Goal: Task Accomplishment & Management: Complete application form

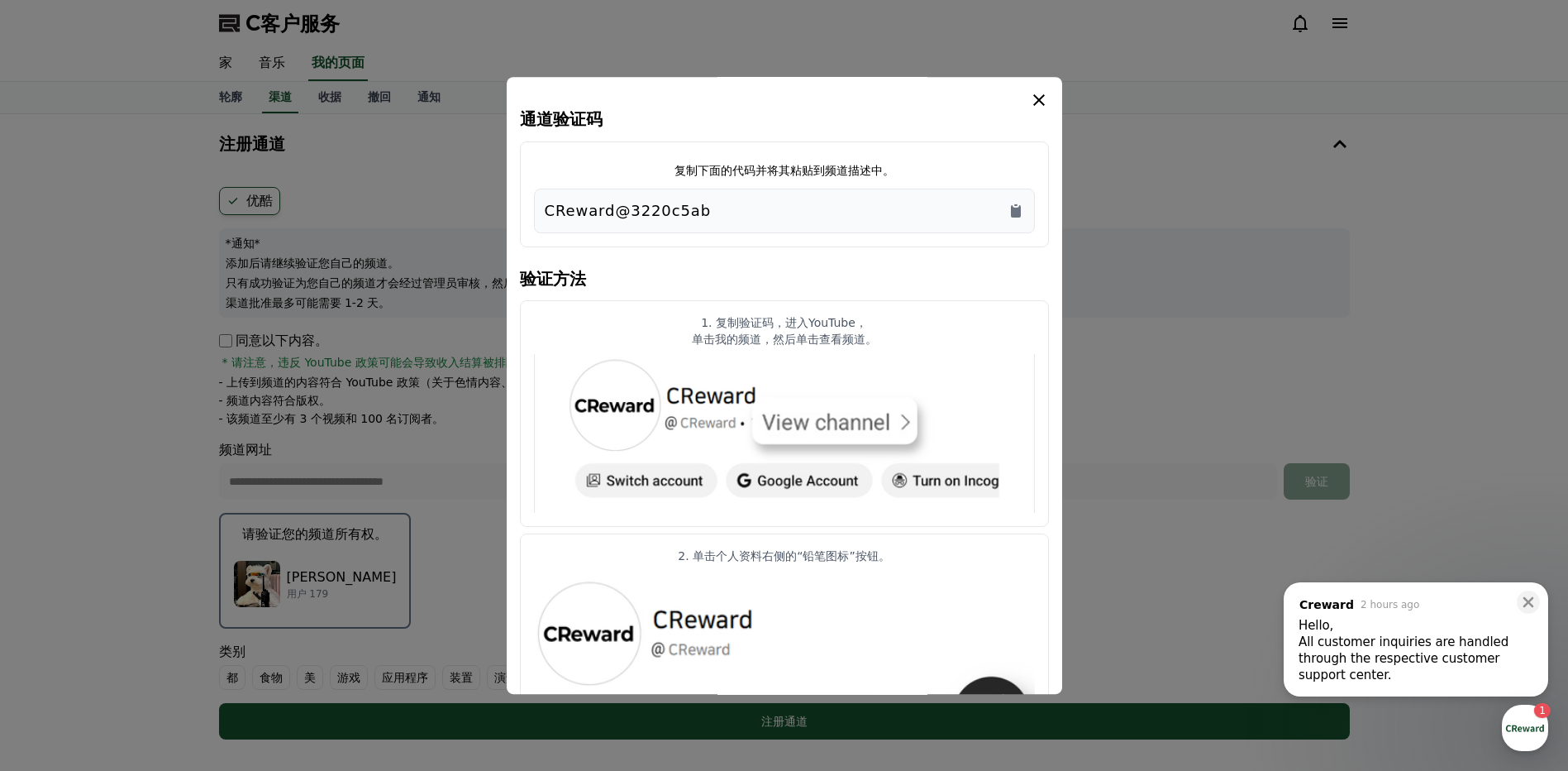
click at [1493, 650] on div "All customer inquiries are handled through the respective customer support cent…" at bounding box center [1416, 658] width 234 height 49
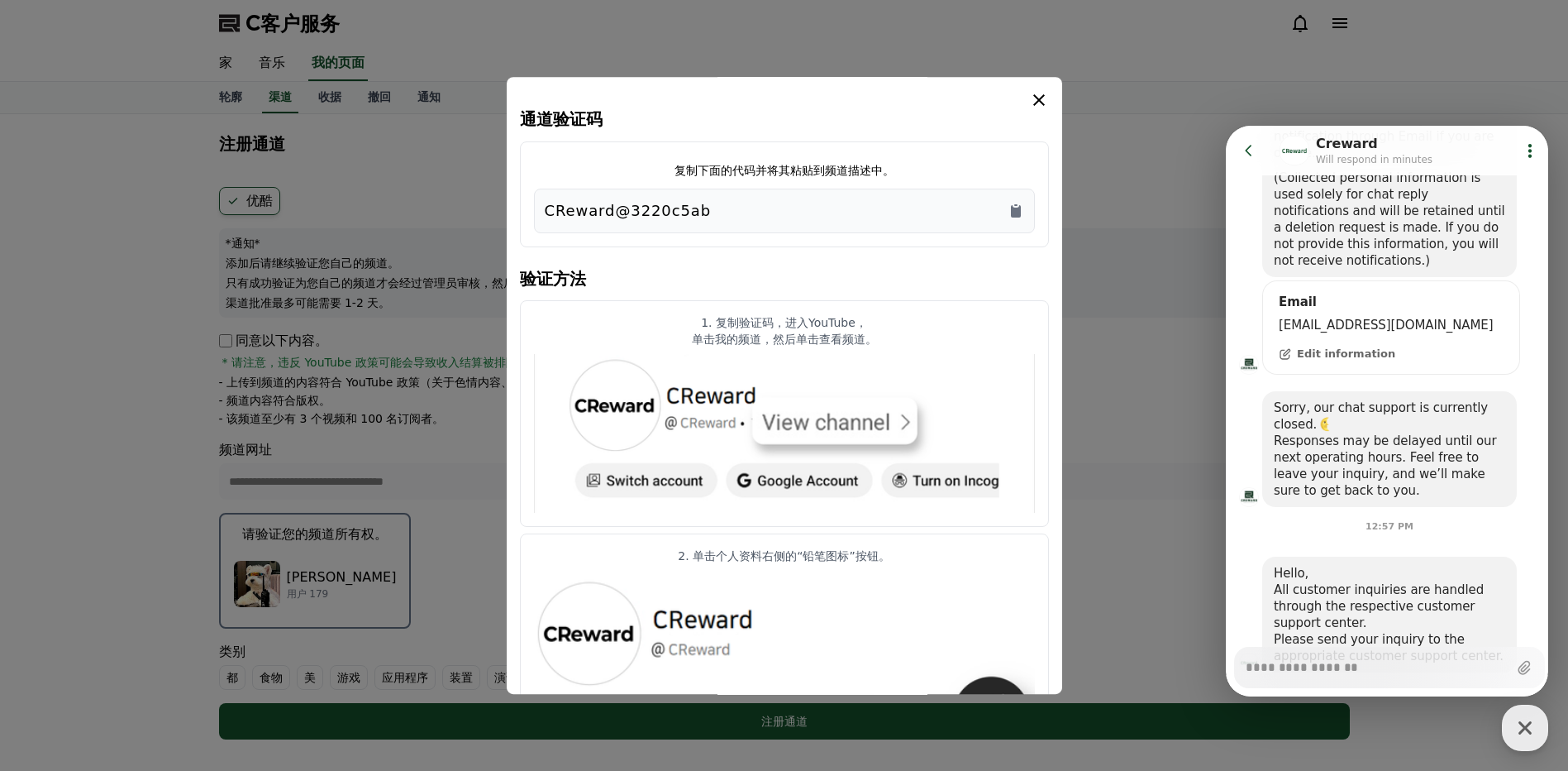
scroll to position [488, 0]
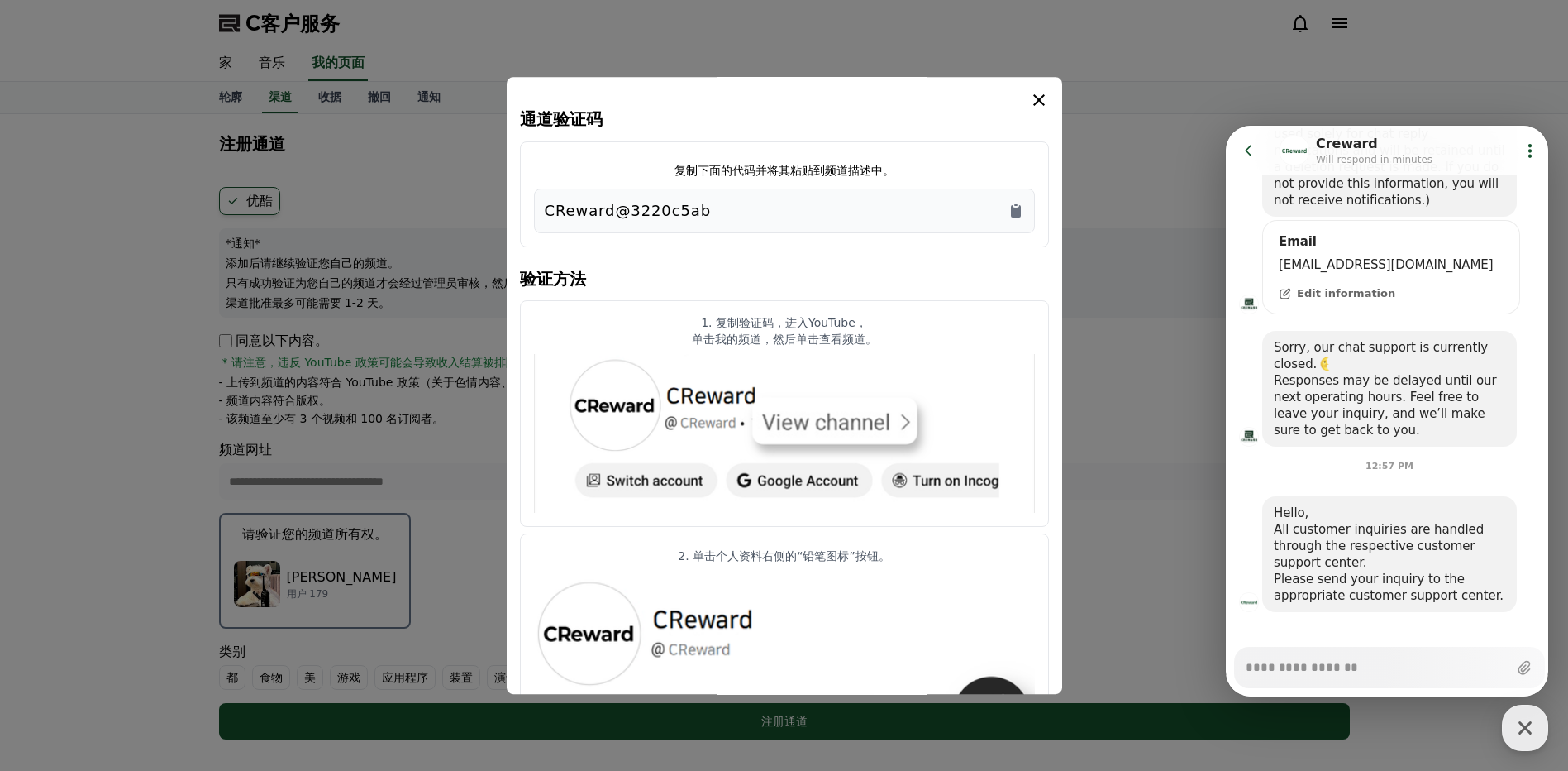
type textarea "*"
click at [1039, 94] on icon "模 态" at bounding box center [1040, 100] width 20 height 20
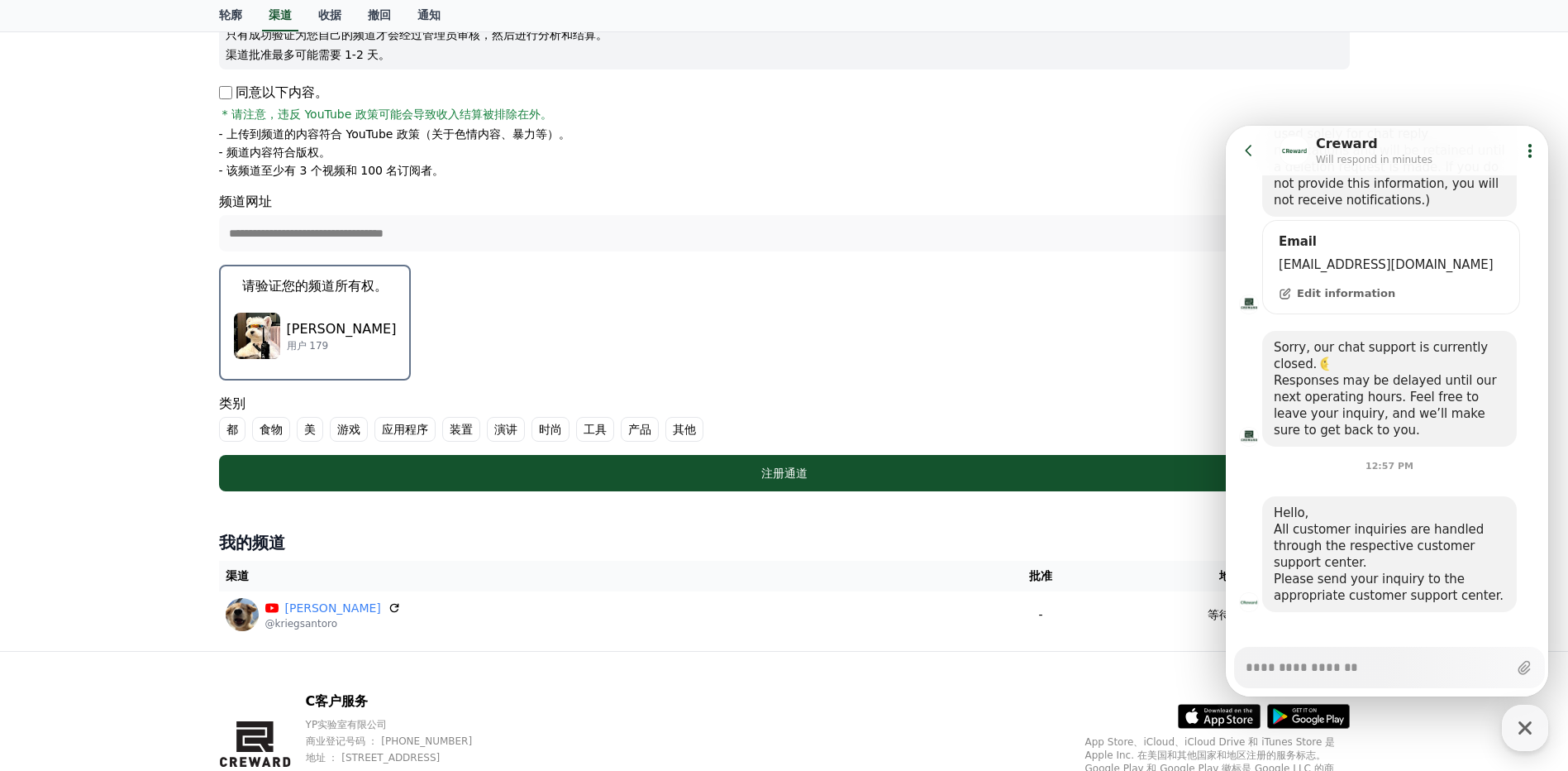
scroll to position [165, 0]
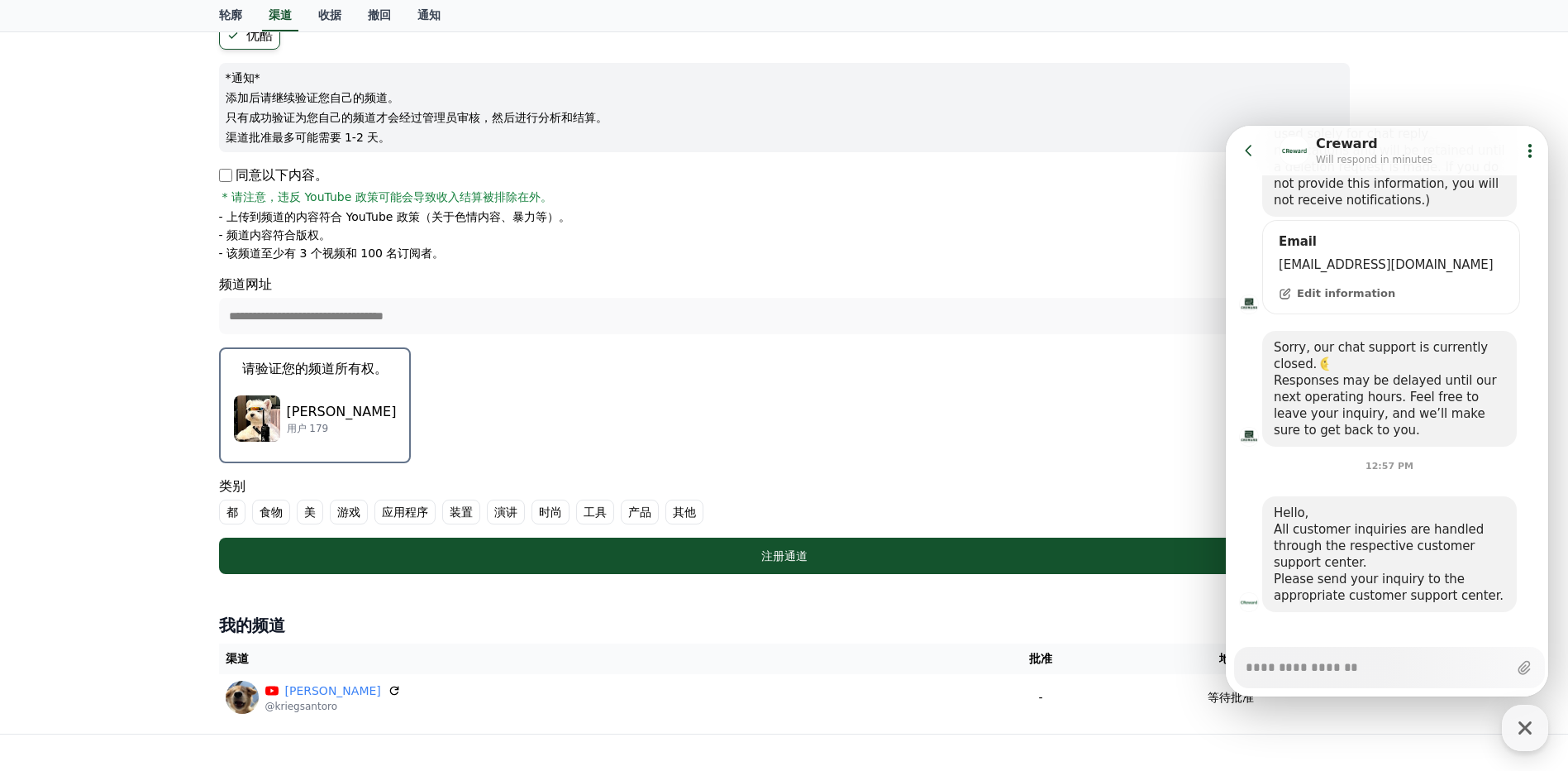
click at [919, 555] on div "注册通道" at bounding box center [784, 555] width 1064 height 17
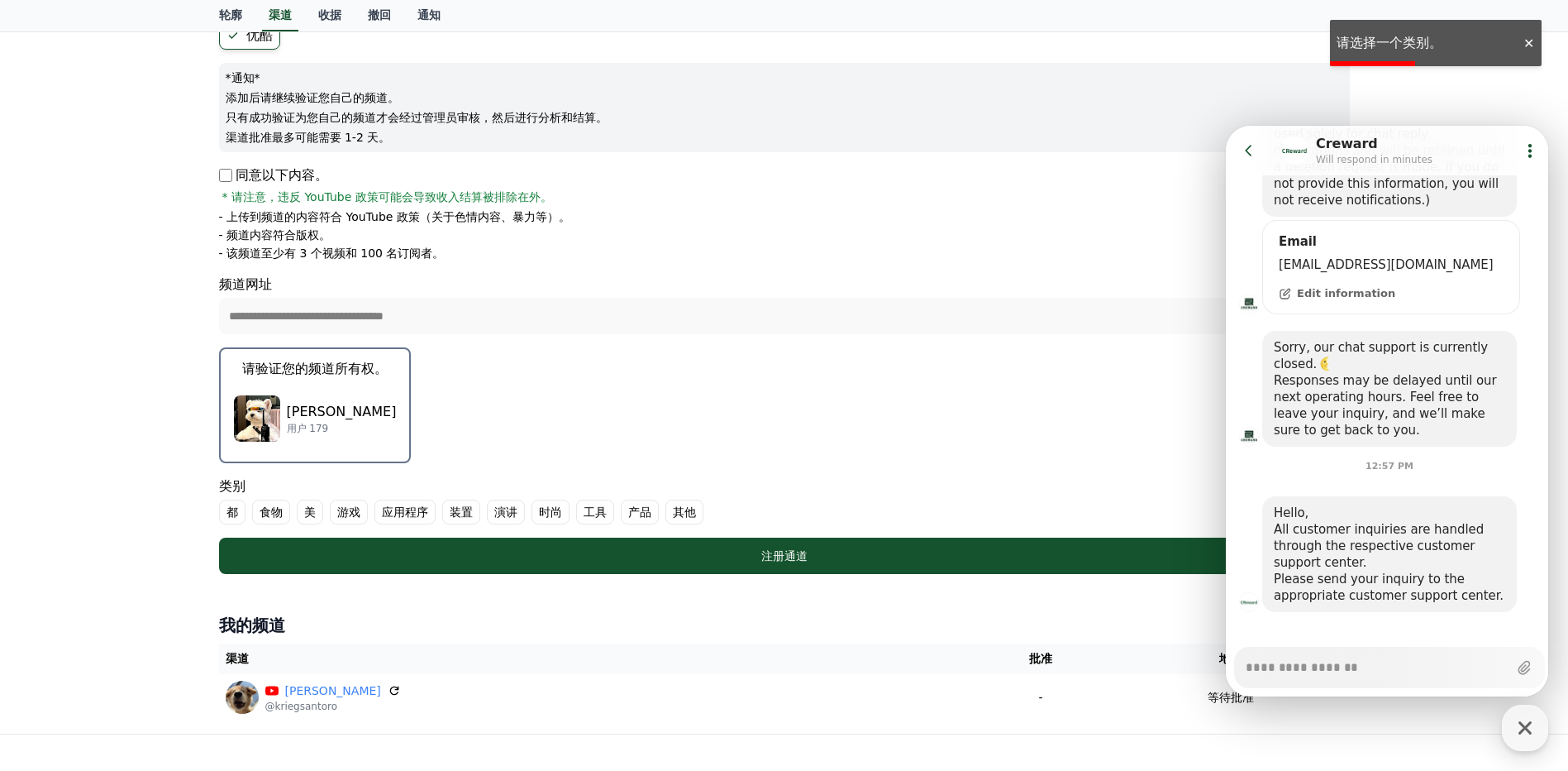
click at [679, 510] on font "其他" at bounding box center [684, 512] width 23 height 17
click at [885, 541] on button "注册通道" at bounding box center [784, 555] width 1131 height 37
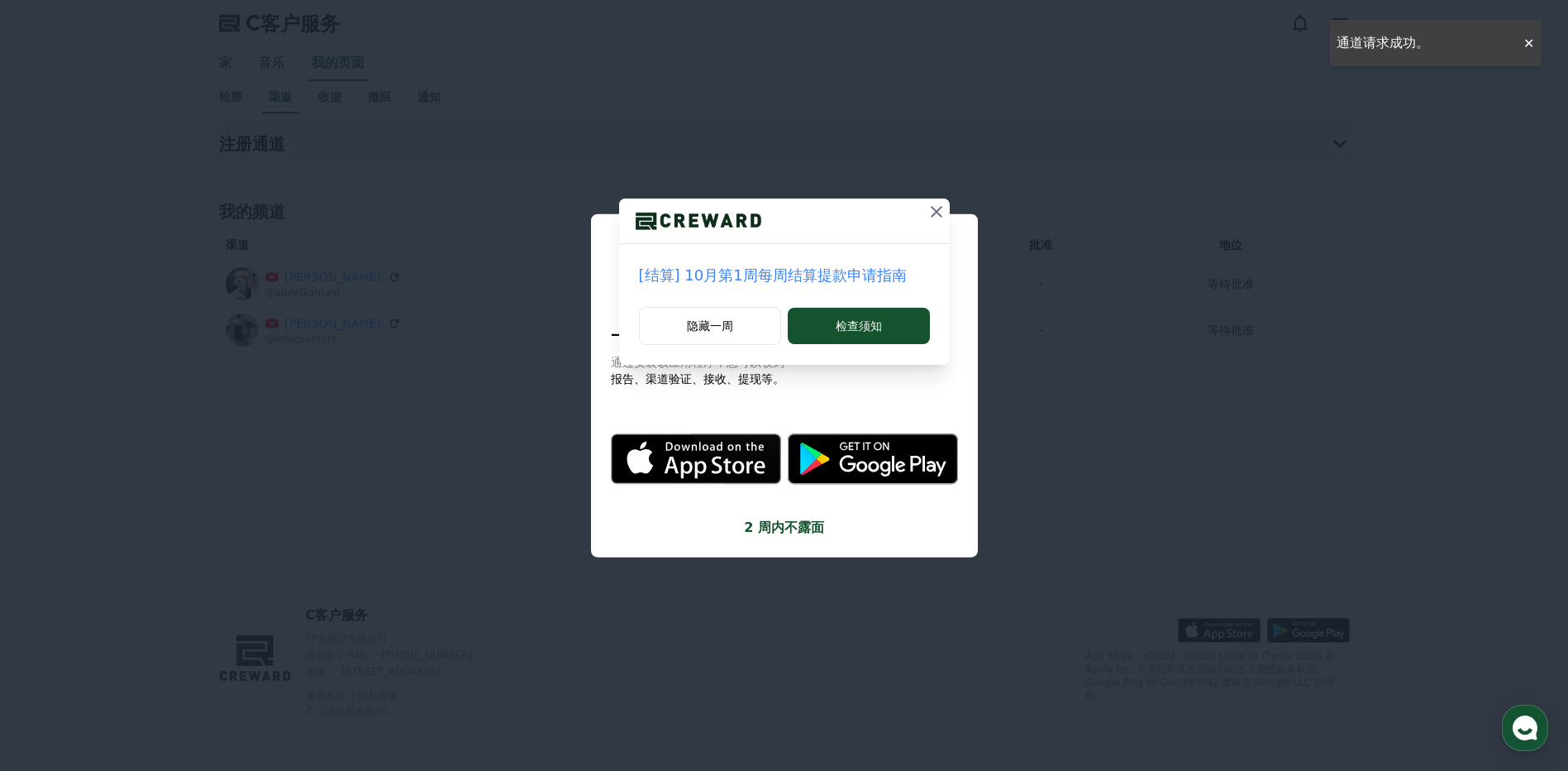
click at [934, 217] on icon at bounding box center [937, 212] width 20 height 20
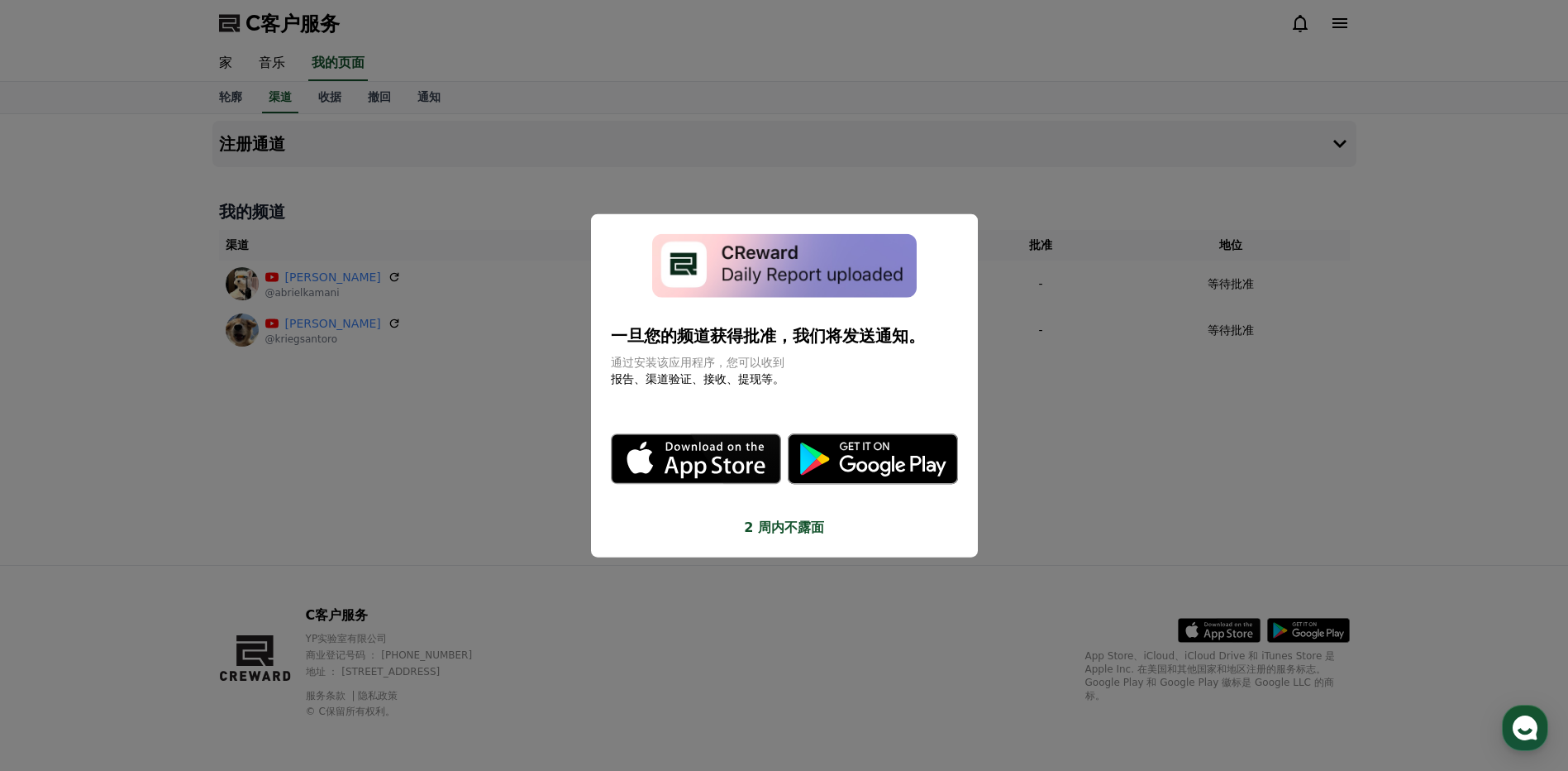
click at [1065, 462] on button "关闭模态" at bounding box center [784, 385] width 1568 height 771
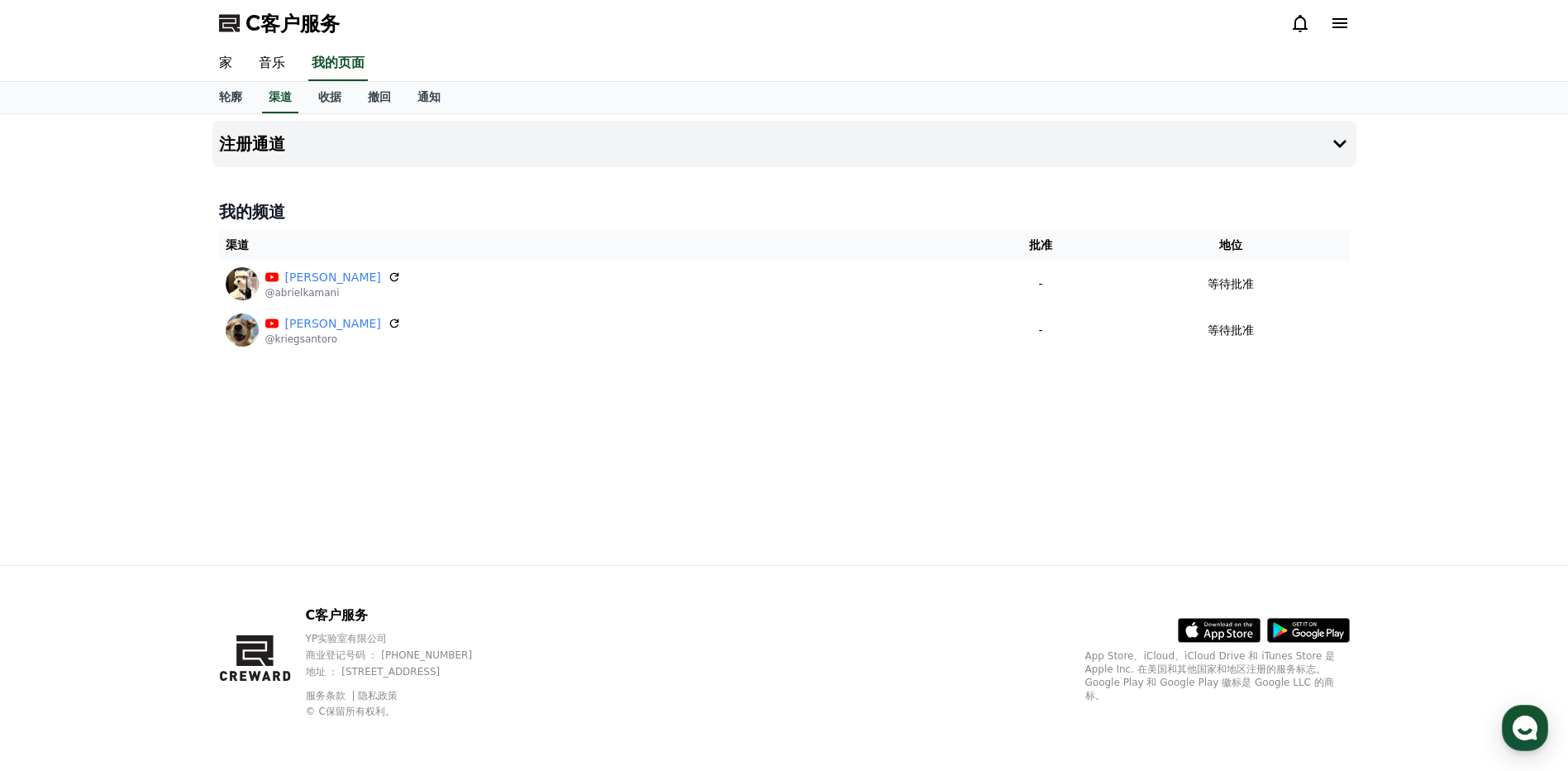
click at [1095, 278] on p "-" at bounding box center [1041, 284] width 132 height 18
drag, startPoint x: 1095, startPoint y: 278, endPoint x: 743, endPoint y: 365, distance: 362.6
click at [743, 365] on div "注册通道 我的频道 渠道 批准 地位 [PERSON_NAME] @abrielkamani - 等待批准 [PERSON_NAME] @kriegsanto…" at bounding box center [784, 338] width 1157 height 450
